Goal: Information Seeking & Learning: Learn about a topic

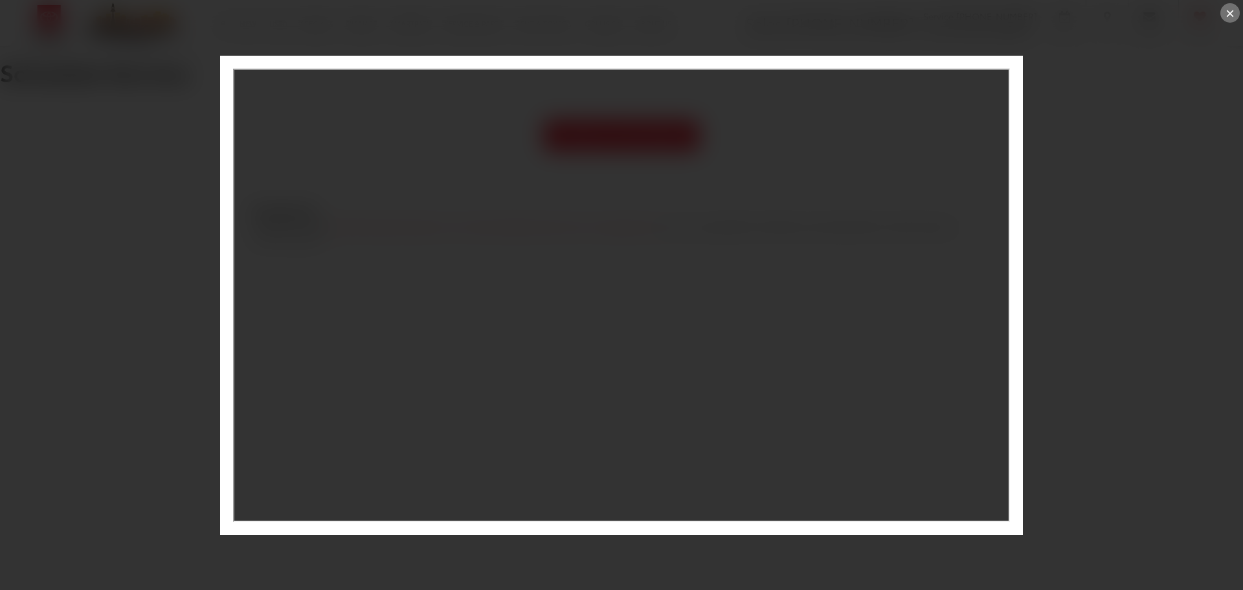
click at [1227, 17] on div "×" at bounding box center [1229, 12] width 19 height 19
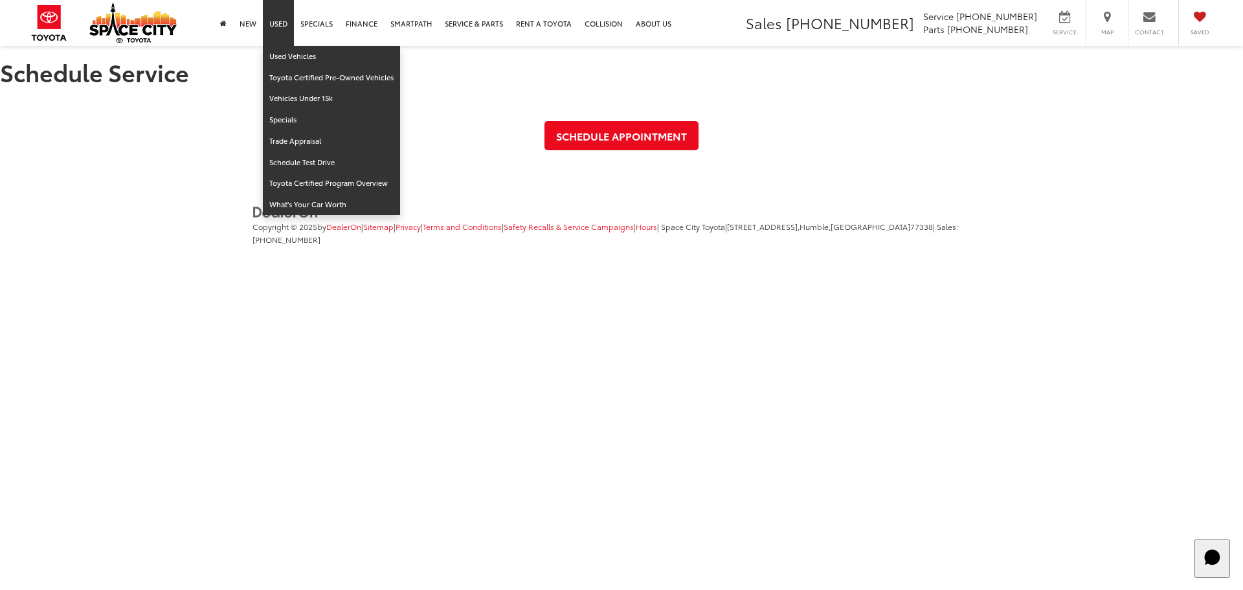
click at [272, 26] on link "Used" at bounding box center [278, 23] width 31 height 46
click at [291, 60] on link "Used Vehicles" at bounding box center [331, 56] width 137 height 21
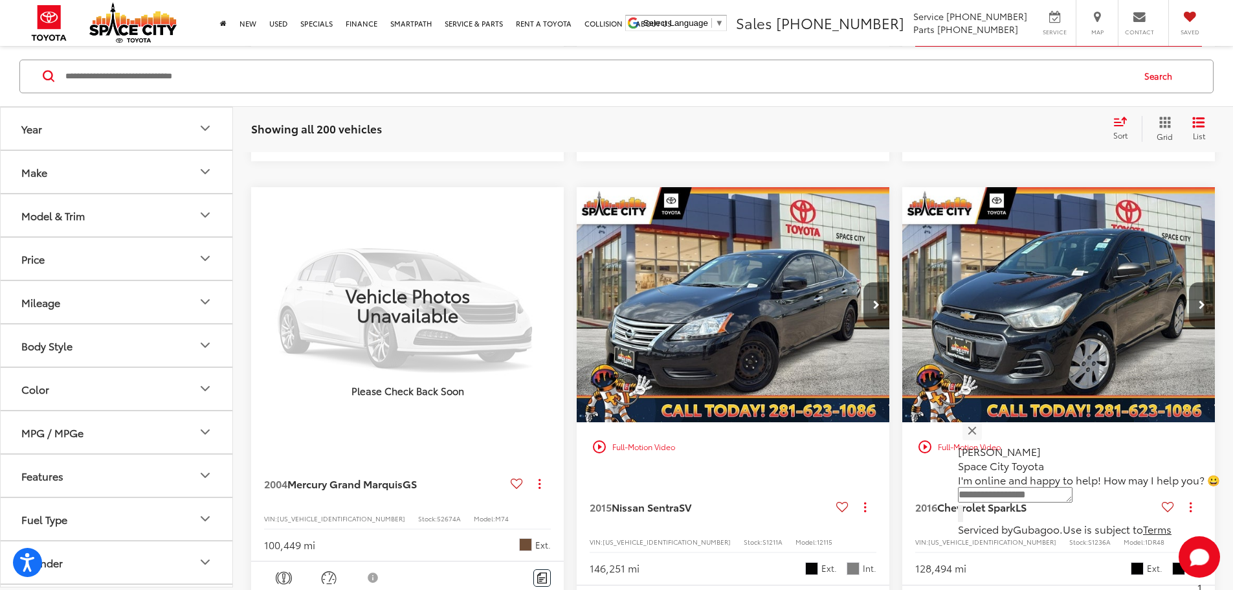
scroll to position [712, 0]
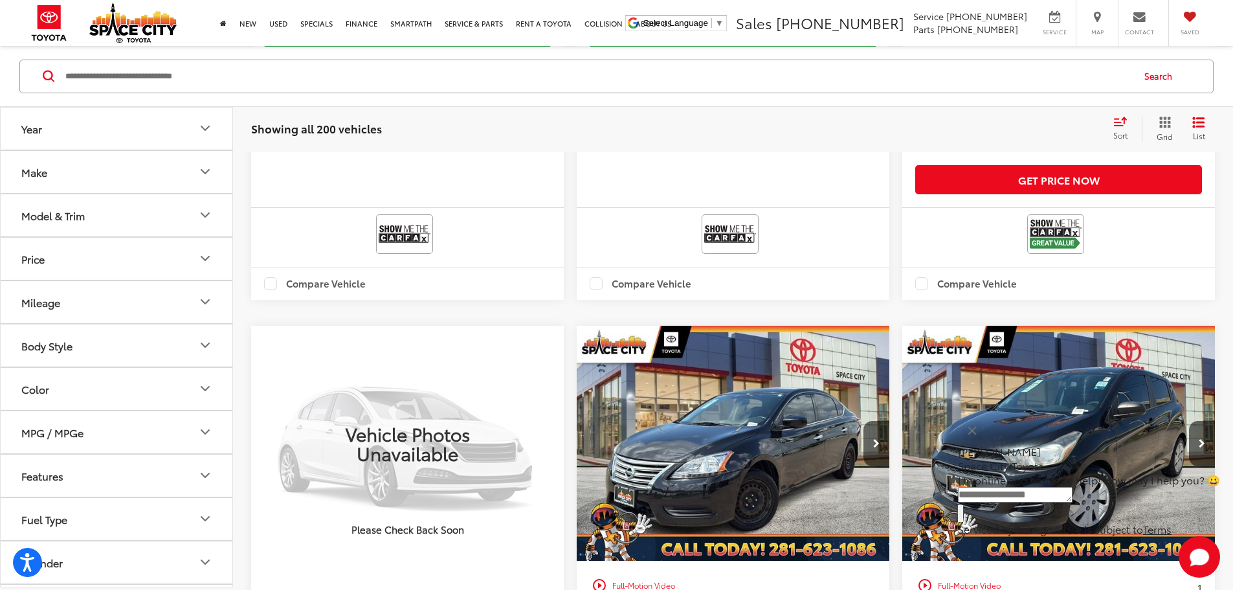
click at [902, 370] on img "2016 Chevrolet Spark LS 0" at bounding box center [1059, 444] width 315 height 236
